Goal: Navigation & Orientation: Find specific page/section

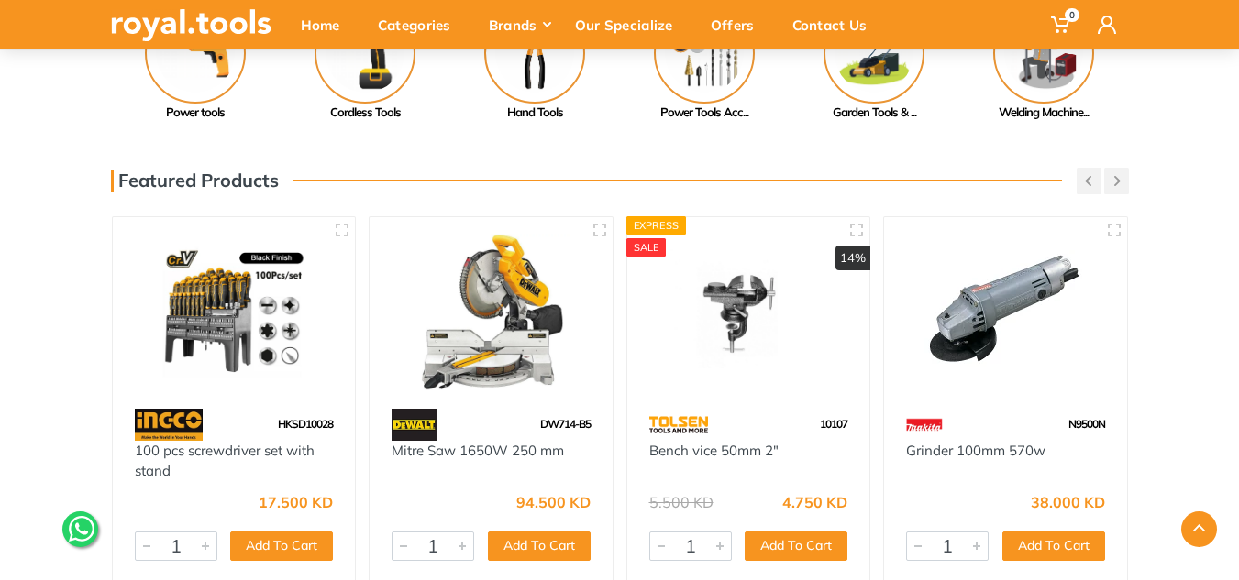
scroll to position [367, 0]
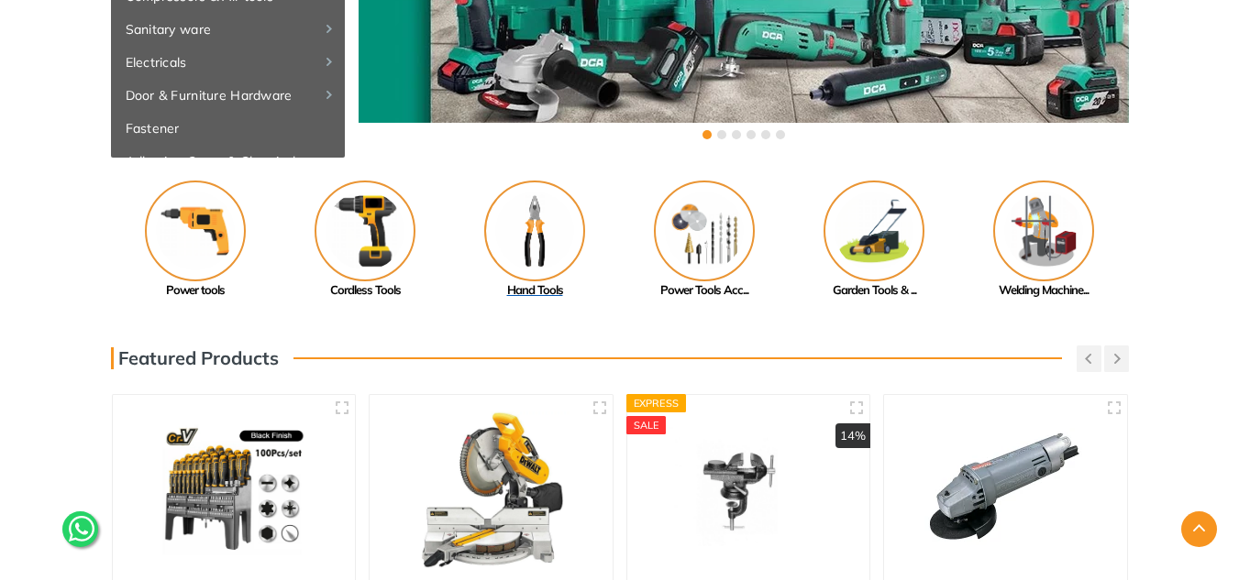
click at [559, 218] on img at bounding box center [534, 231] width 101 height 101
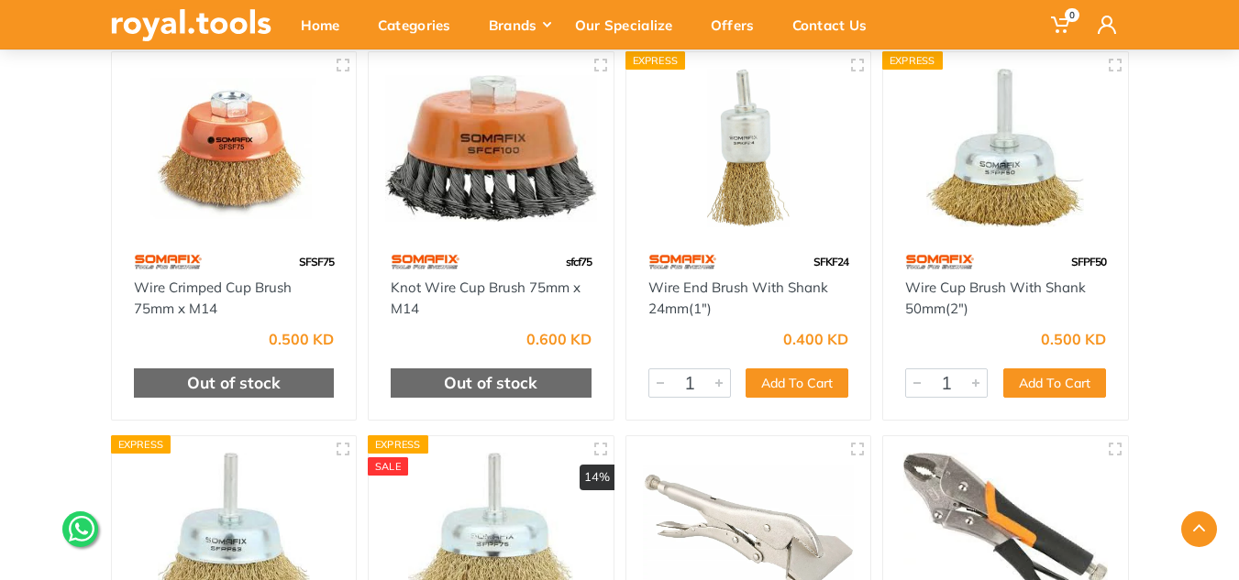
scroll to position [2751, 0]
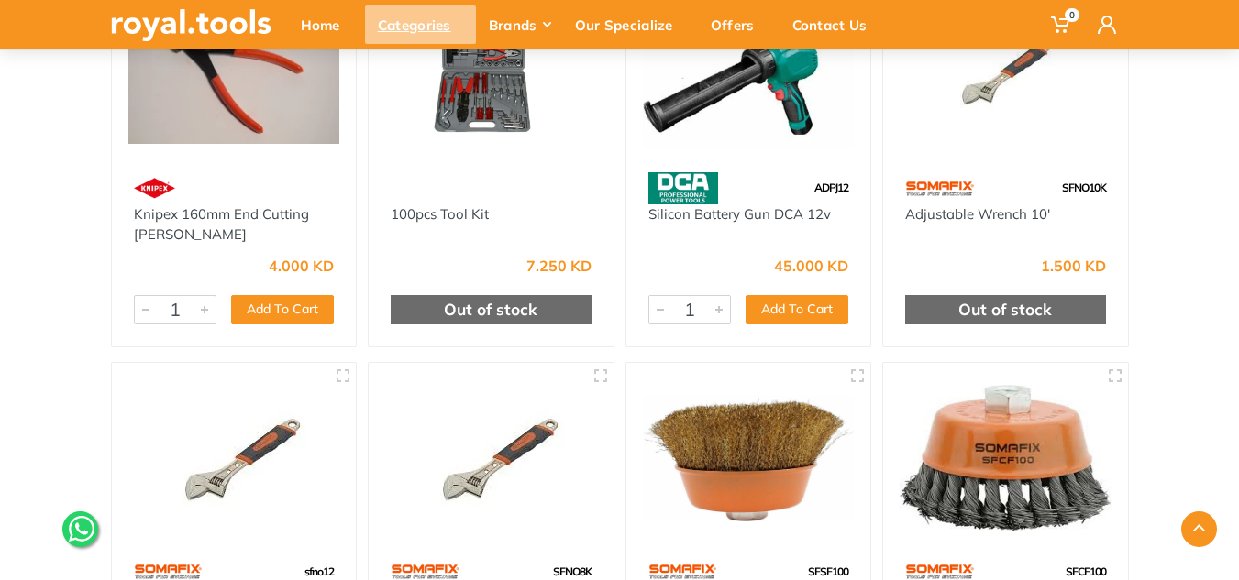
click at [436, 29] on div "Categories" at bounding box center [420, 25] width 111 height 39
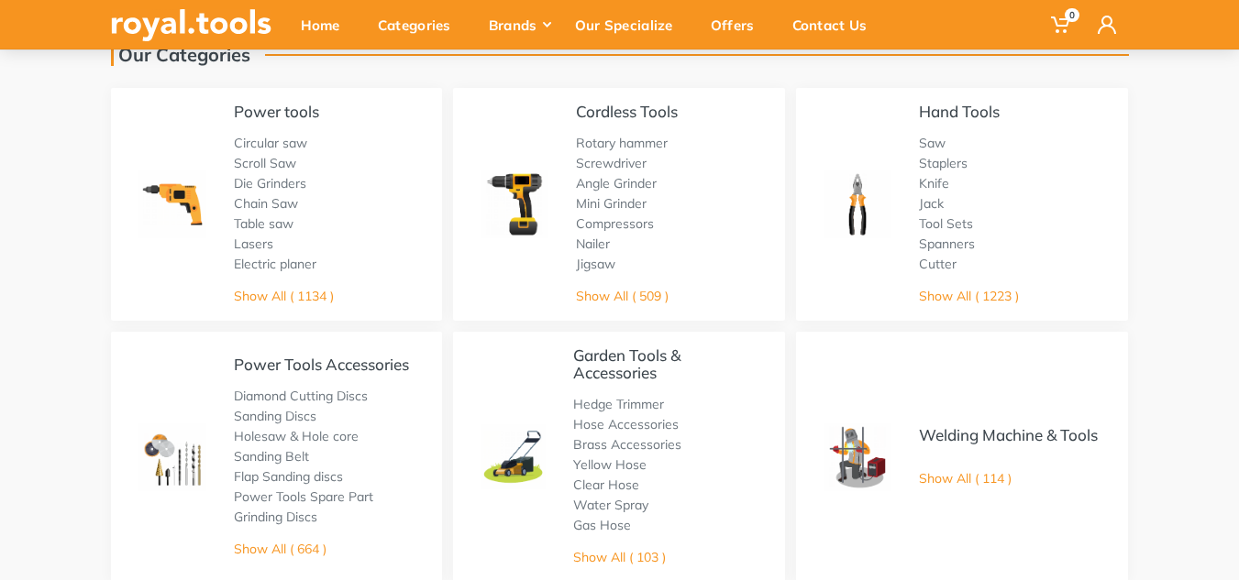
scroll to position [183, 0]
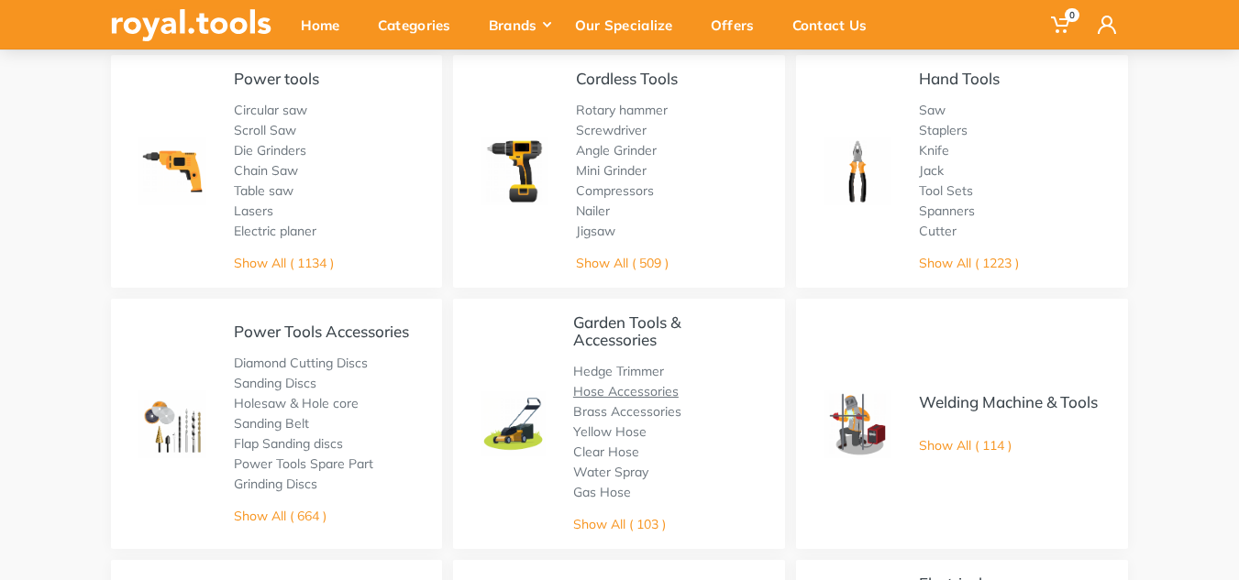
click at [617, 389] on link "Hose Accessories" at bounding box center [625, 391] width 105 height 17
